Goal: Use online tool/utility: Utilize a website feature to perform a specific function

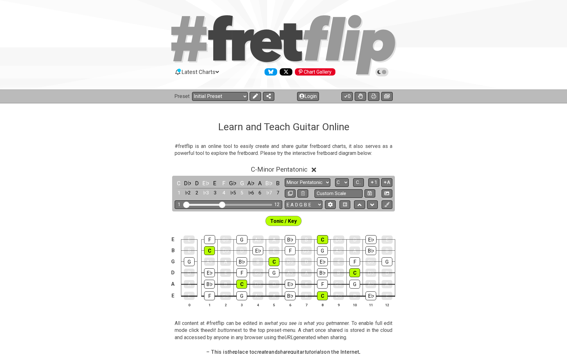
click at [310, 95] on button "Login" at bounding box center [308, 96] width 22 height 9
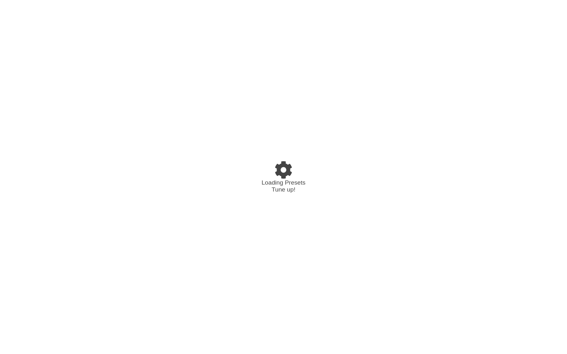
select select "C"
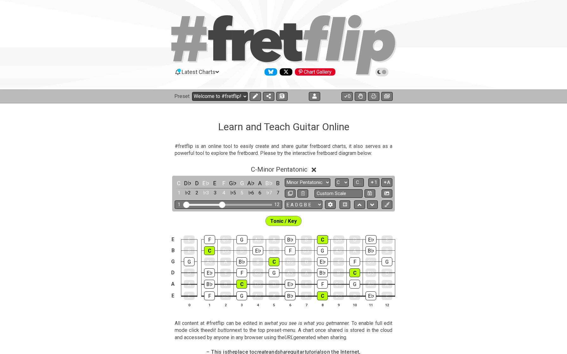
click at [233, 101] on select "Welcome to #fretflip! Initial Preset Custom Preset Europa - Accords - Intervall…" at bounding box center [220, 96] width 56 height 9
select select "/template"
select select "A"
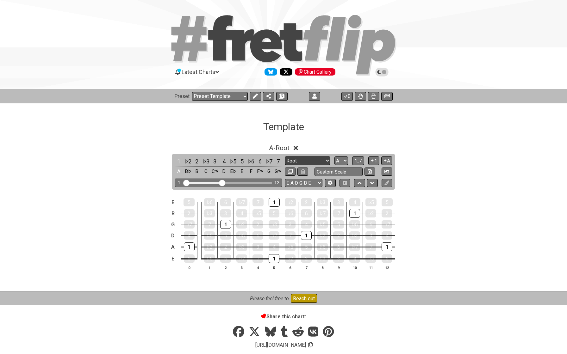
click at [299, 159] on select "Root Root Minor Pentatonic Major Pentatonic Minor Blues Major Blues Major / Ion…" at bounding box center [308, 161] width 46 height 9
select select "Minor / Aeolian"
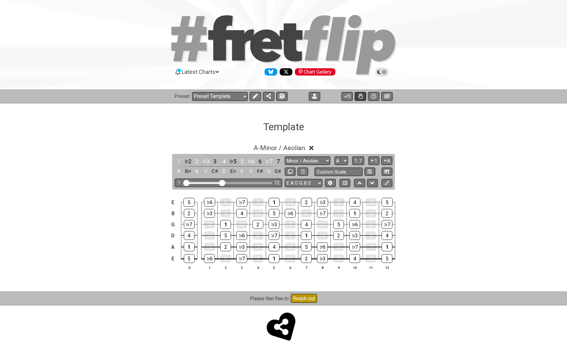
click at [361, 94] on icon at bounding box center [360, 96] width 4 height 5
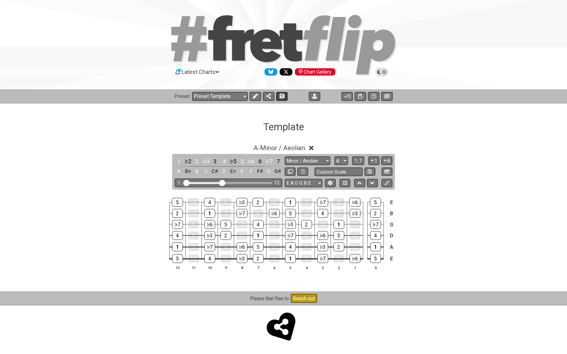
click at [284, 96] on span at bounding box center [282, 96] width 6 height 5
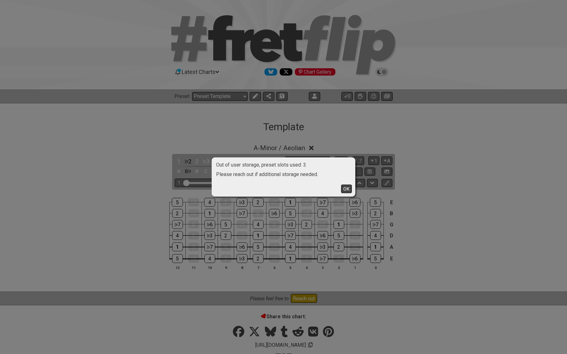
click at [347, 189] on button "OK" at bounding box center [346, 189] width 11 height 9
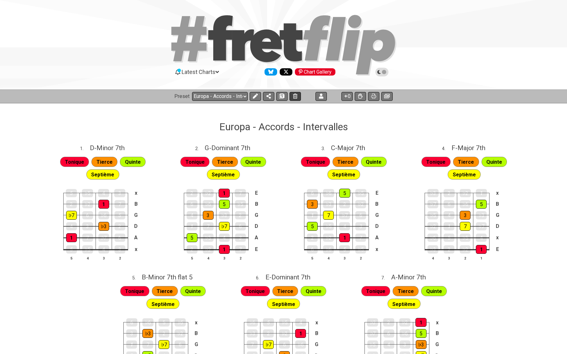
click at [294, 95] on icon at bounding box center [295, 96] width 4 height 5
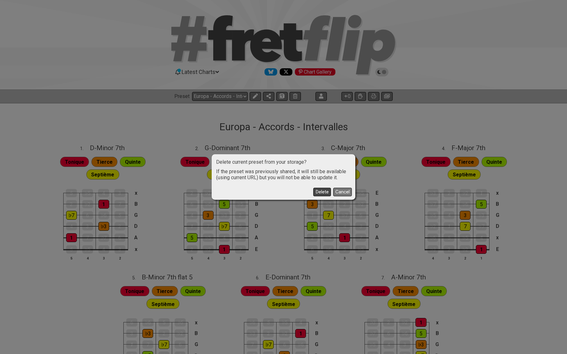
click at [327, 190] on button "Delete" at bounding box center [322, 192] width 18 height 9
select select "/welcome"
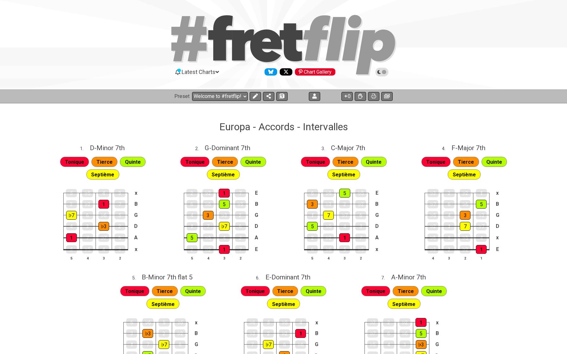
select select "C"
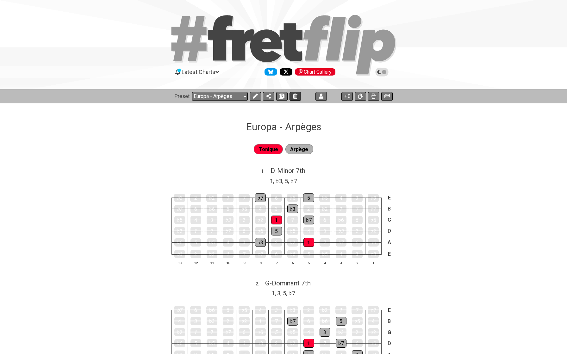
click at [297, 97] on button at bounding box center [294, 96] width 11 height 9
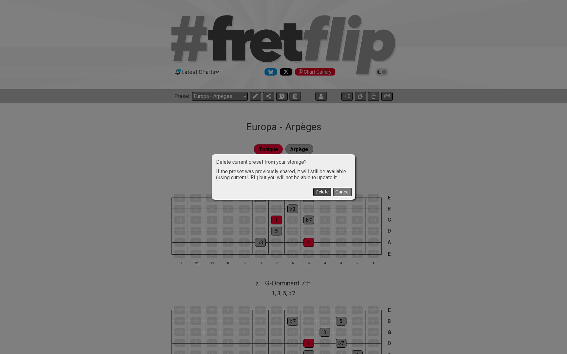
click at [318, 190] on button "Delete" at bounding box center [322, 192] width 18 height 9
select select "/welcome"
select select "C"
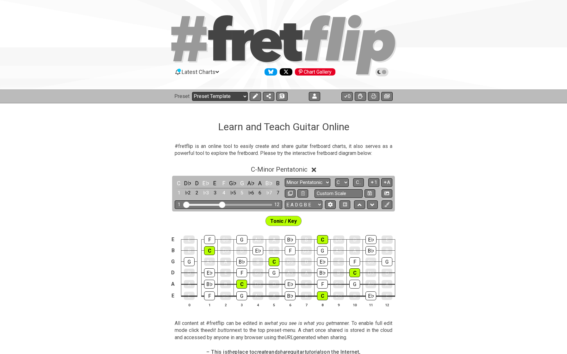
select select "/template"
select select "A"
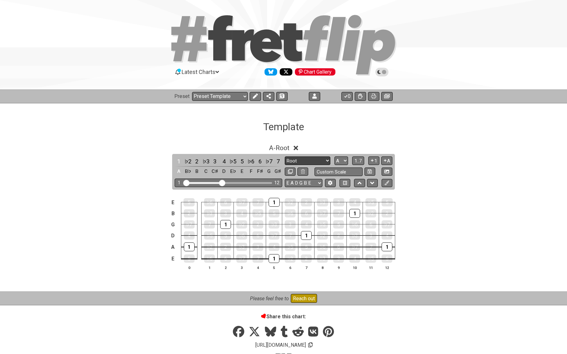
select select "Minor / Aeolian"
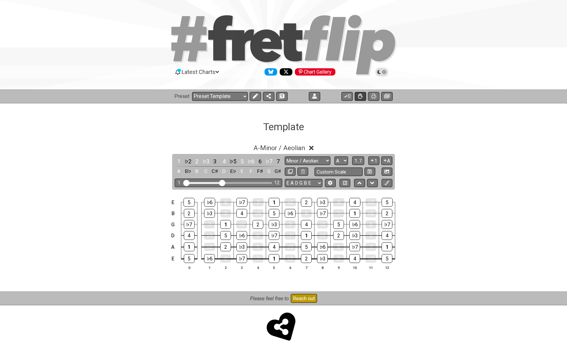
click at [362, 96] on icon at bounding box center [360, 96] width 4 height 5
click at [280, 97] on icon at bounding box center [282, 96] width 4 height 5
select select "/02R6DE6D"
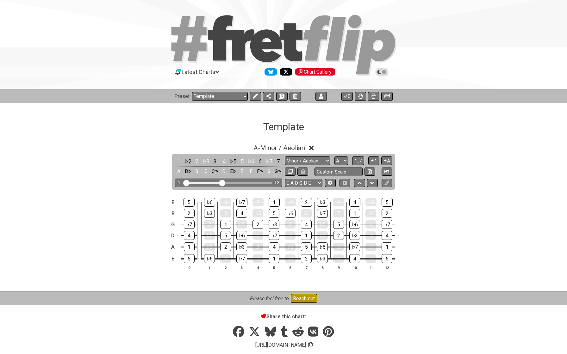
click at [302, 131] on h1 "Template" at bounding box center [283, 127] width 41 height 12
click at [287, 126] on h1 "Template" at bounding box center [283, 127] width 41 height 12
click at [252, 99] on button at bounding box center [255, 96] width 11 height 9
click at [305, 127] on icon at bounding box center [305, 126] width 5 height 6
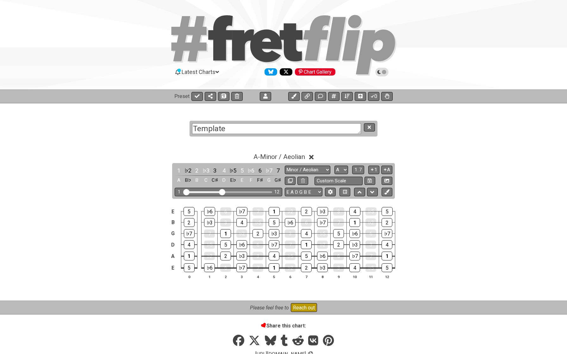
click at [299, 127] on textarea "Template" at bounding box center [276, 128] width 169 height 11
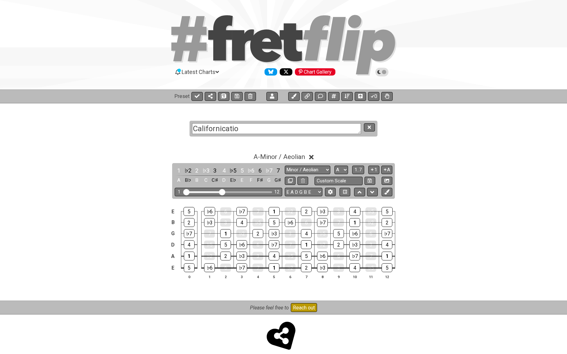
type textarea "Californication"
click at [367, 127] on button at bounding box center [369, 127] width 11 height 9
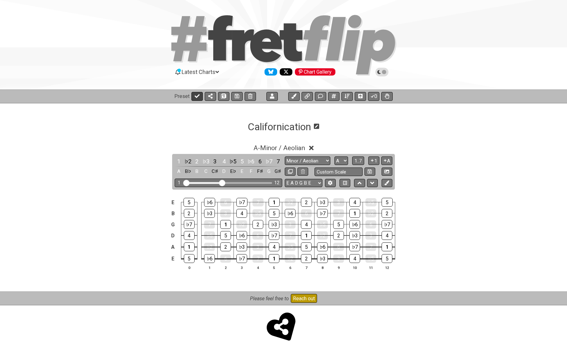
click at [201, 100] on button at bounding box center [196, 96] width 11 height 9
select select "/02R6DE6D"
click at [271, 144] on span "A - Minor / Aeolian" at bounding box center [279, 148] width 52 height 8
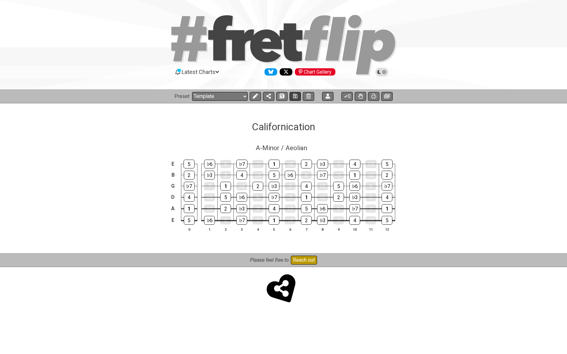
click at [294, 99] on button at bounding box center [294, 96] width 11 height 9
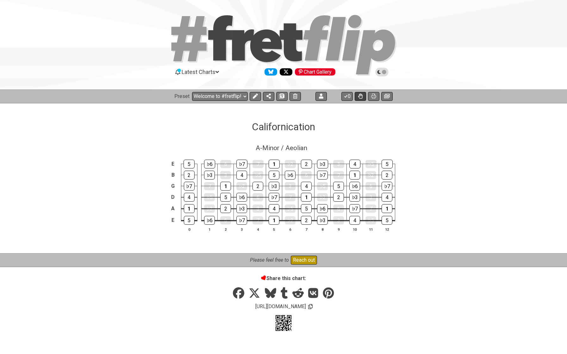
click at [356, 96] on button at bounding box center [360, 96] width 11 height 9
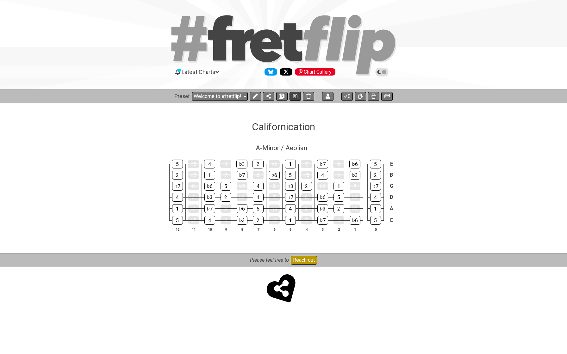
click at [295, 97] on icon at bounding box center [295, 96] width 4 height 5
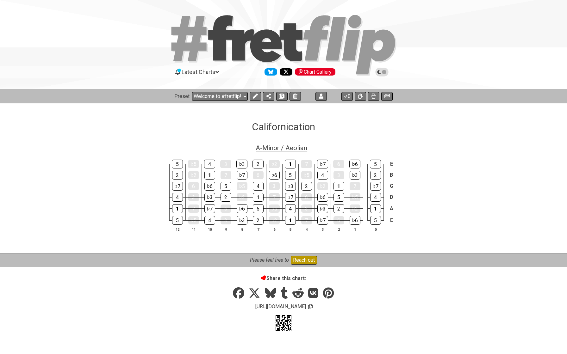
click at [286, 149] on span "A - Minor / Aeolian" at bounding box center [282, 148] width 52 height 8
select select "Minor / Aeolian"
select select "A"
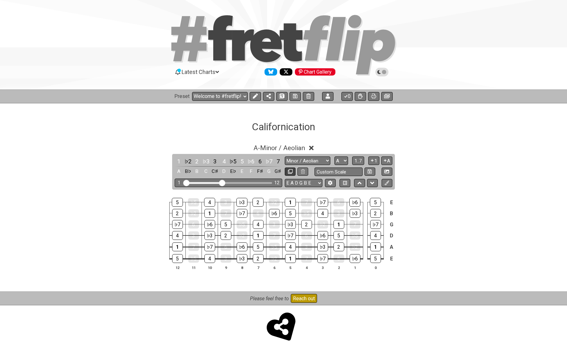
click at [290, 170] on icon at bounding box center [290, 171] width 5 height 5
select select "Minor / Aeolian"
select select "A"
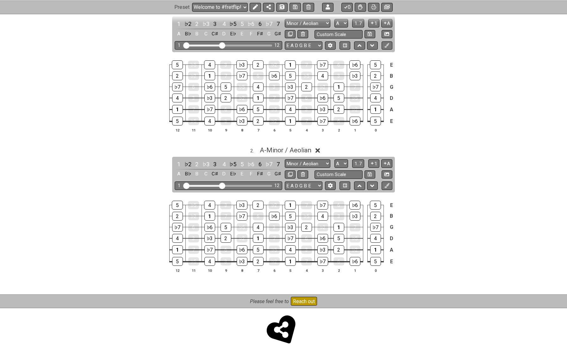
scroll to position [138, 0]
select select "Minor Pentatonic"
click at [120, 231] on div "5 ♭5 4 3 ♭3 2 ♭2 1 7 ♭7 6 ♭6 5 E 2 ♭2 1 7 ♭7 6 ♭6 5 ♭5 4 3 ♭3 2 B ♭7 6 ♭6 5 ♭5 …" at bounding box center [283, 237] width 567 height 89
click at [277, 151] on span "A - Minor Pentatonic" at bounding box center [285, 151] width 57 height 8
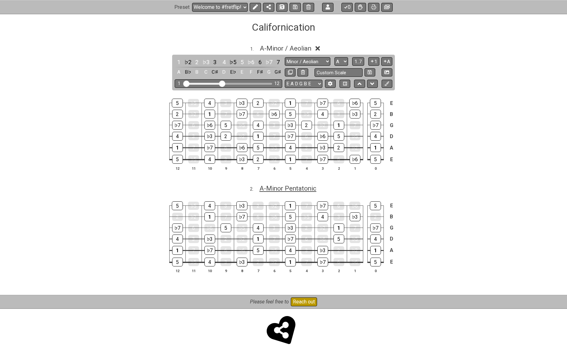
click at [284, 188] on span "A - Minor Pentatonic" at bounding box center [287, 189] width 57 height 8
select select "Minor Pentatonic"
select select "A"
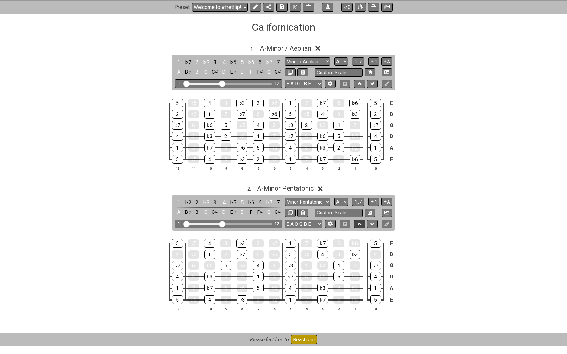
click at [357, 223] on button at bounding box center [359, 224] width 11 height 9
select select "Minor Pentatonic"
select select "Minor / Aeolian"
click at [284, 185] on span "A - Minor / Aeolian" at bounding box center [286, 189] width 52 height 8
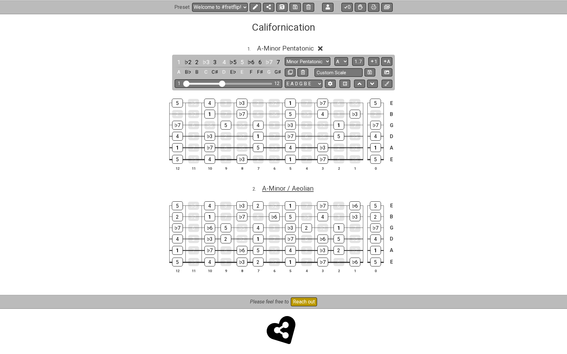
click at [284, 185] on span "A - Minor / Aeolian" at bounding box center [288, 189] width 52 height 8
select select "Minor / Aeolian"
select select "A"
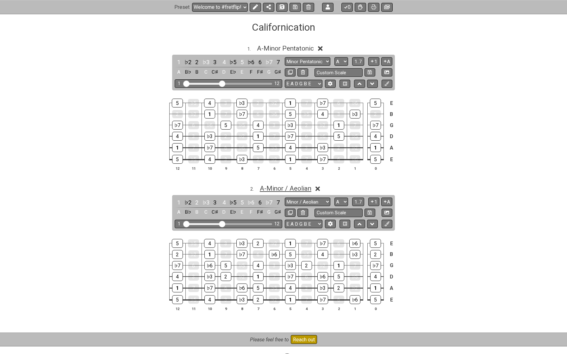
click at [284, 185] on span "A - Minor / Aeolian" at bounding box center [286, 189] width 52 height 8
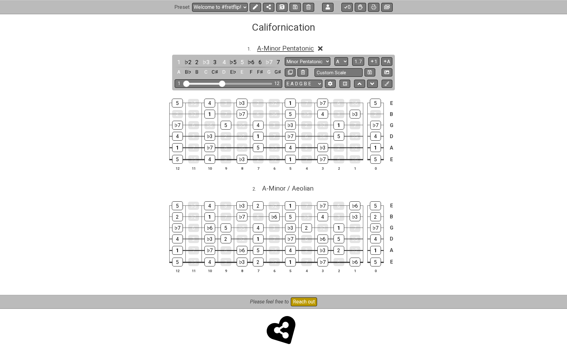
click at [292, 49] on span "A - Minor Pentatonic" at bounding box center [285, 49] width 57 height 8
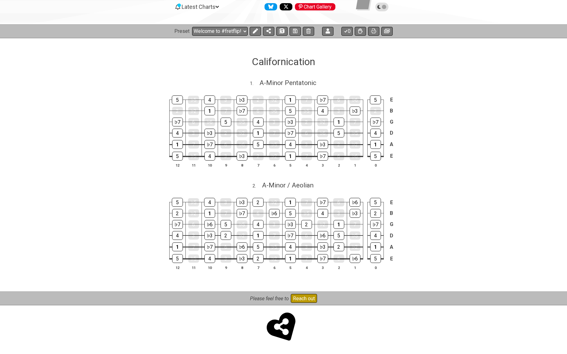
scroll to position [62, 0]
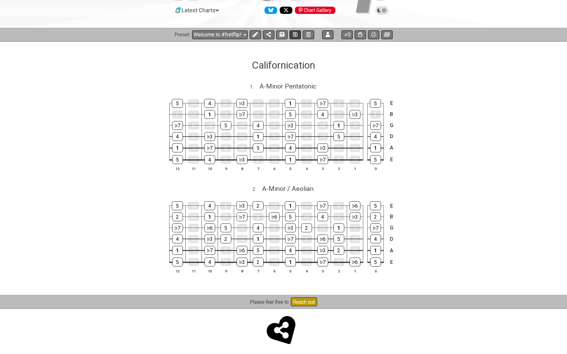
click at [294, 35] on icon at bounding box center [295, 34] width 4 height 4
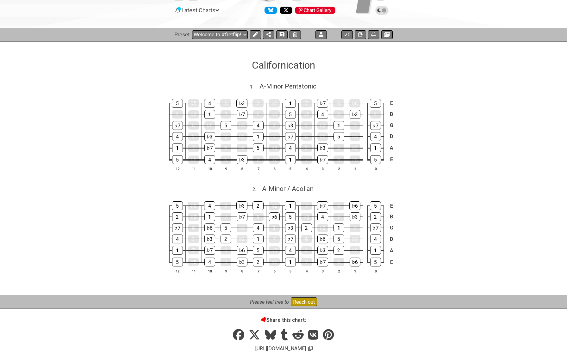
click at [173, 194] on div "5 ♭5 4 3 ♭3 2 ♭2 1 7 ♭7 6 ♭6 5 E 2 ♭2 1 7 ♭7 6 ♭6 5 ♭5 4 3 ♭3 2 B ♭7 6 ♭6 5 ♭5 …" at bounding box center [283, 238] width 567 height 89
